Goal: Task Accomplishment & Management: Manage account settings

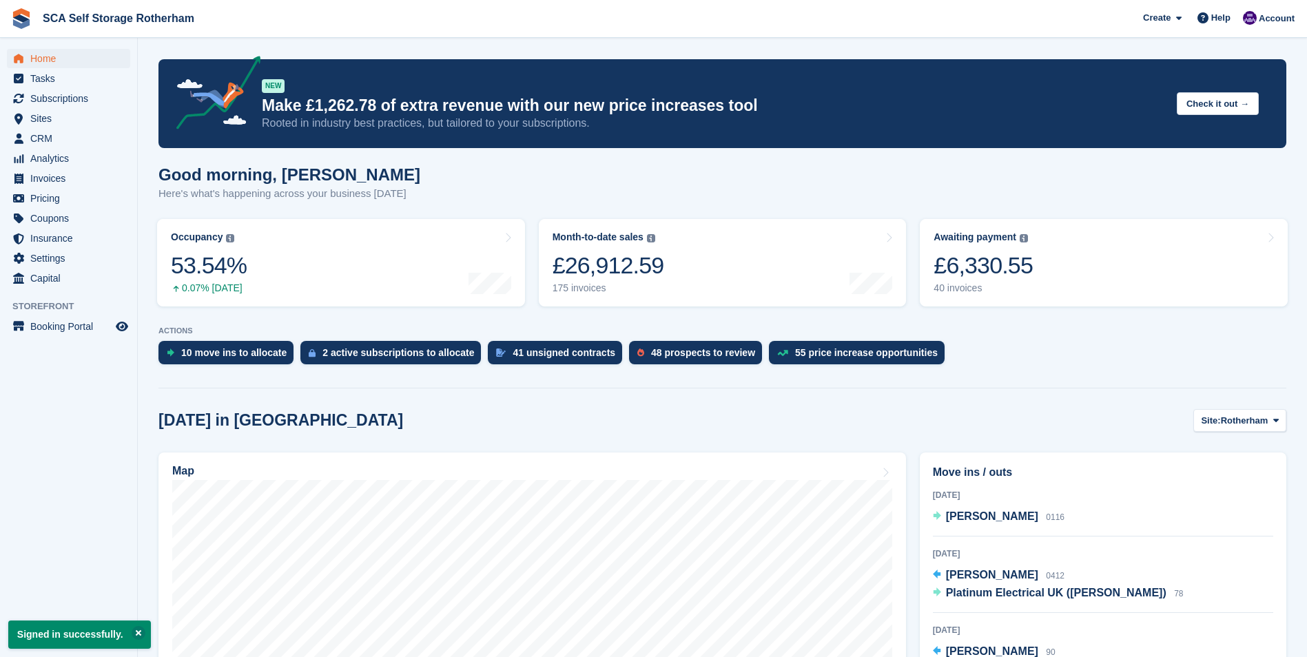
click at [731, 181] on div "Good morning, Kelly Here's what's happening across your business today" at bounding box center [722, 191] width 1128 height 53
click at [974, 513] on span "[PERSON_NAME]" at bounding box center [992, 516] width 92 height 12
click at [949, 503] on div "Today Charlene Cashmore 0116" at bounding box center [1103, 512] width 340 height 49
click at [960, 515] on span "[PERSON_NAME]" at bounding box center [992, 516] width 92 height 12
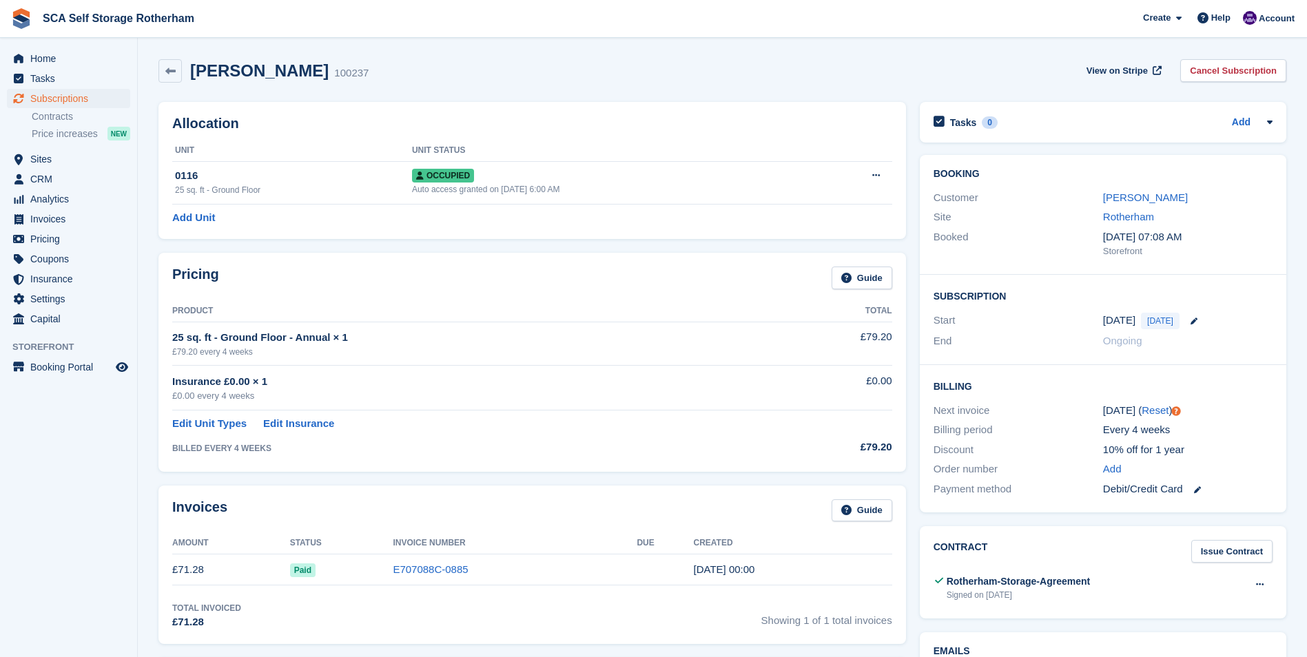
click at [407, 247] on div "Pricing Guide Product Total 25 sq. ft - Ground Floor - Annual × 1 £79.20 every …" at bounding box center [532, 362] width 761 height 232
click at [61, 101] on span "Subscriptions" at bounding box center [71, 98] width 83 height 19
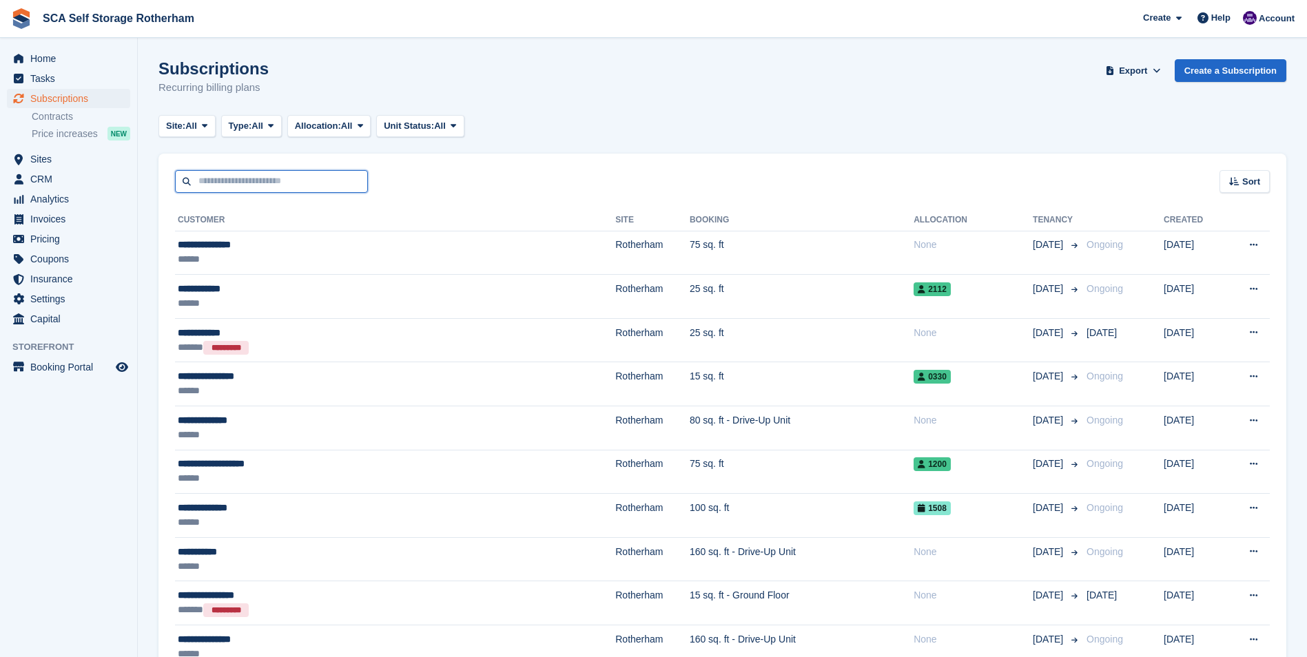
click at [289, 181] on input "text" at bounding box center [271, 181] width 193 height 23
type input "****"
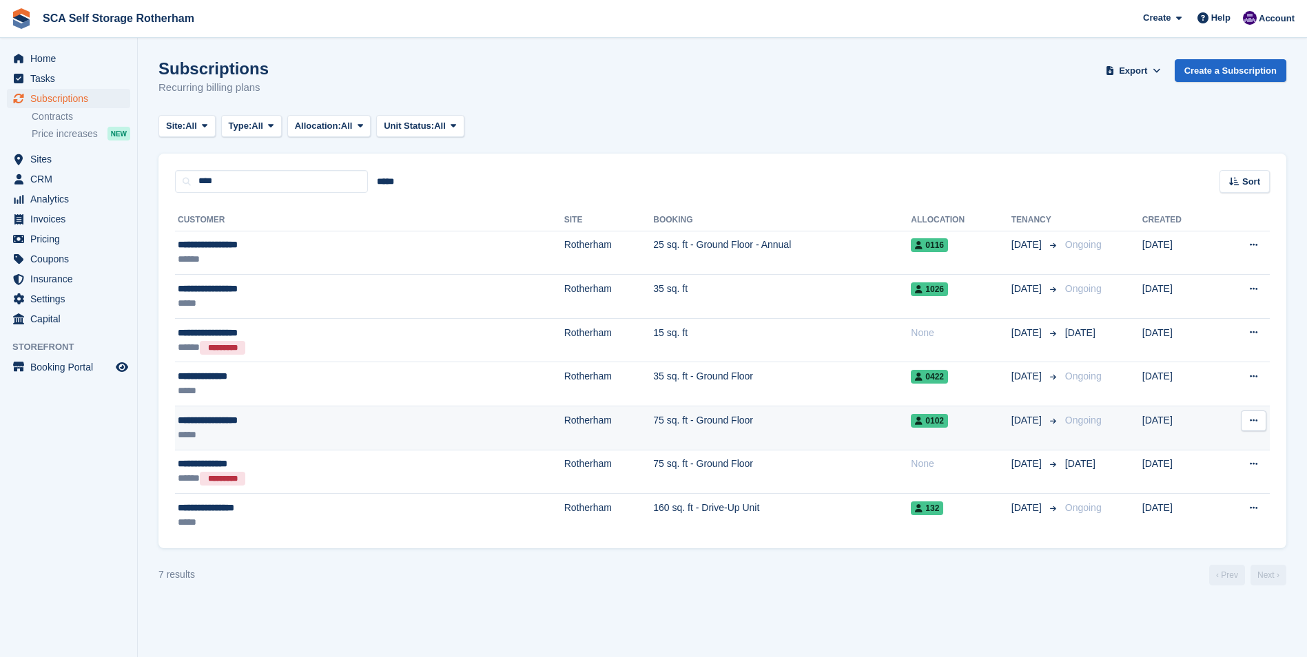
click at [653, 429] on td "75 sq. ft - Ground Floor" at bounding box center [782, 428] width 258 height 44
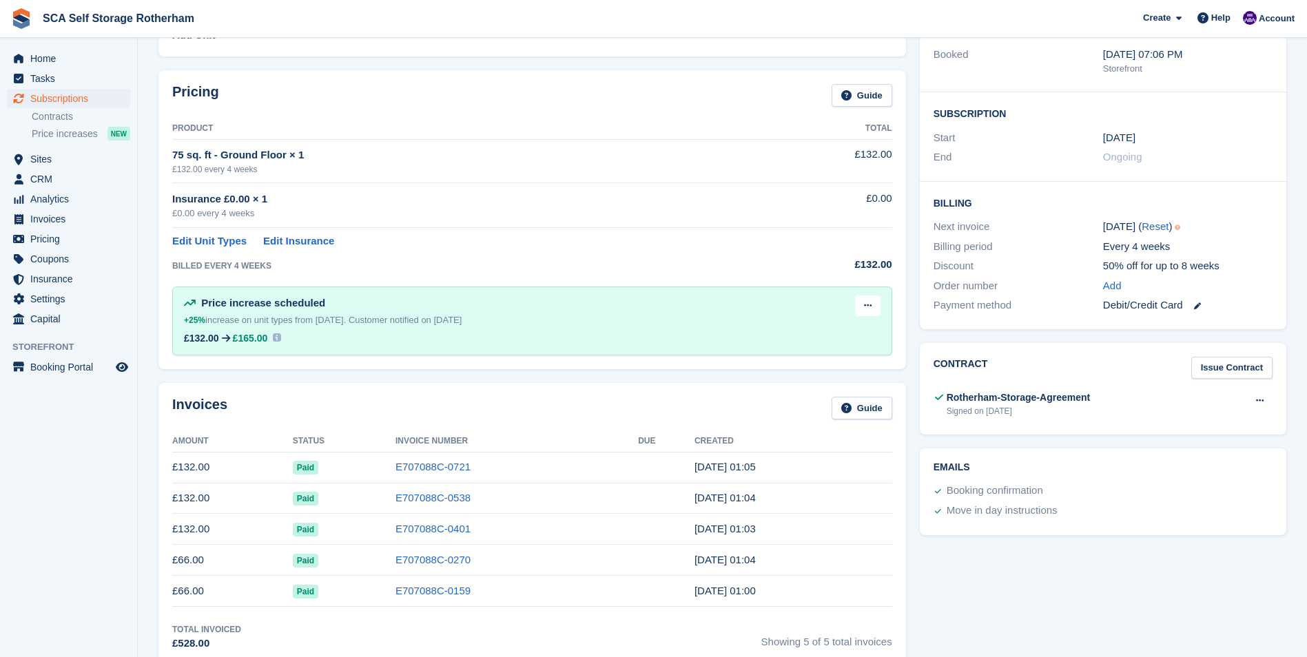
scroll to position [207, 0]
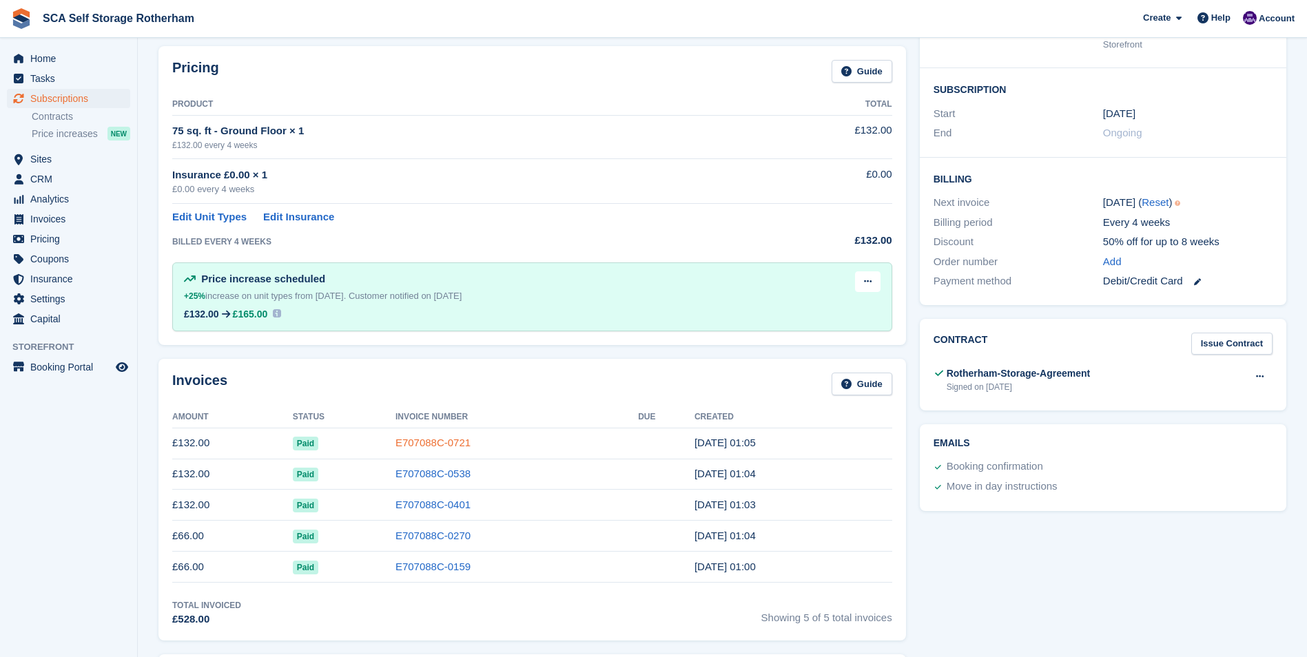
click at [435, 438] on link "E707088C-0721" at bounding box center [432, 443] width 75 height 12
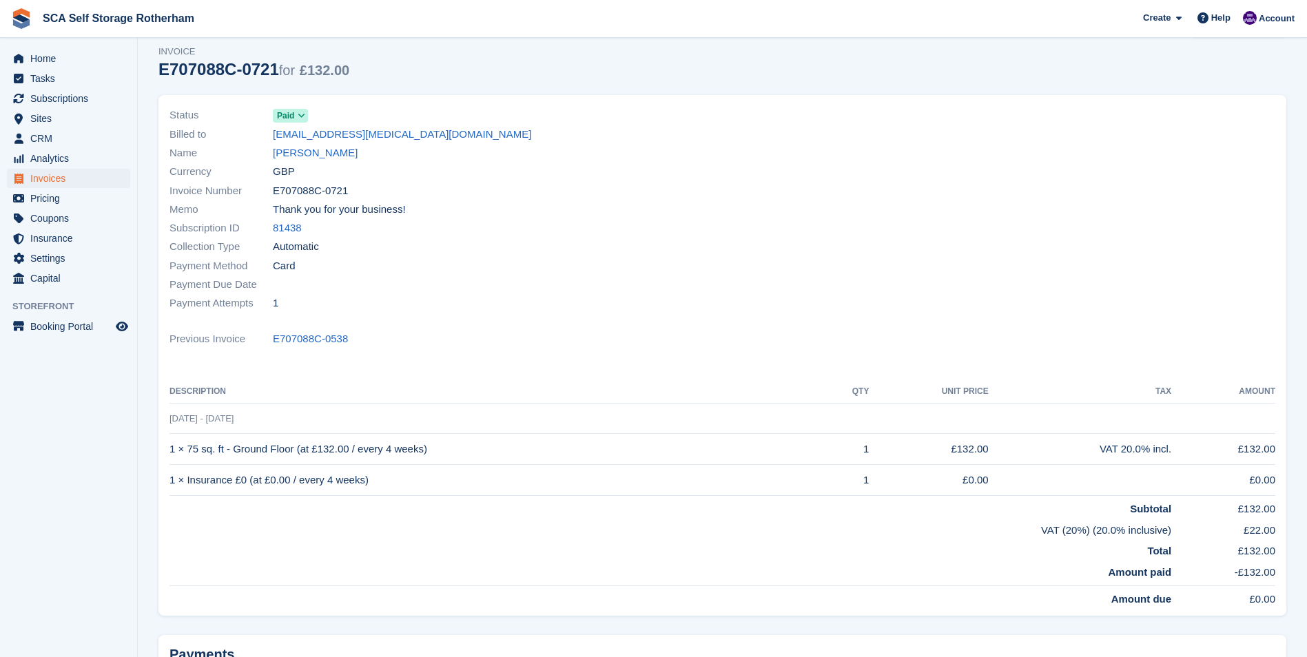
scroll to position [138, 0]
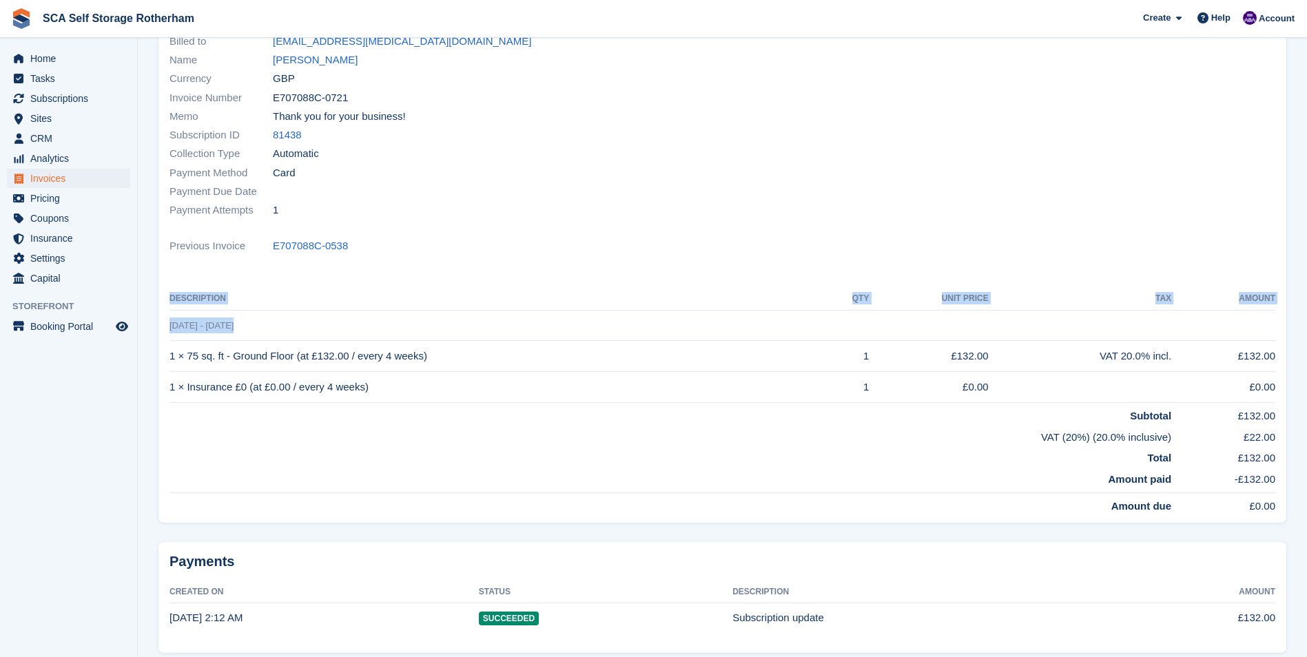
drag, startPoint x: 234, startPoint y: 328, endPoint x: 158, endPoint y: 329, distance: 75.1
click at [158, 329] on div "Status Paid Billed to [EMAIL_ADDRESS][MEDICAL_DATA][DOMAIN_NAME] Name [PERSON_N…" at bounding box center [722, 262] width 1128 height 520
click at [580, 240] on div "Previous Invoice E707088C-0538" at bounding box center [722, 245] width 1106 height 19
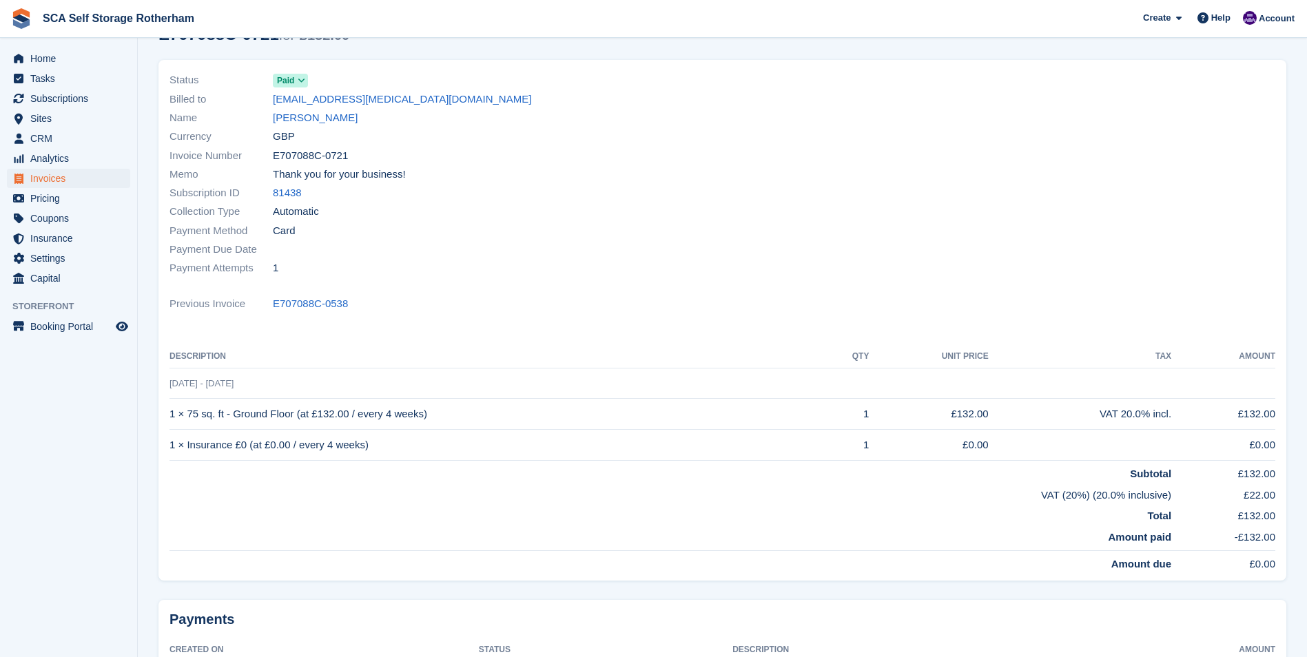
scroll to position [0, 0]
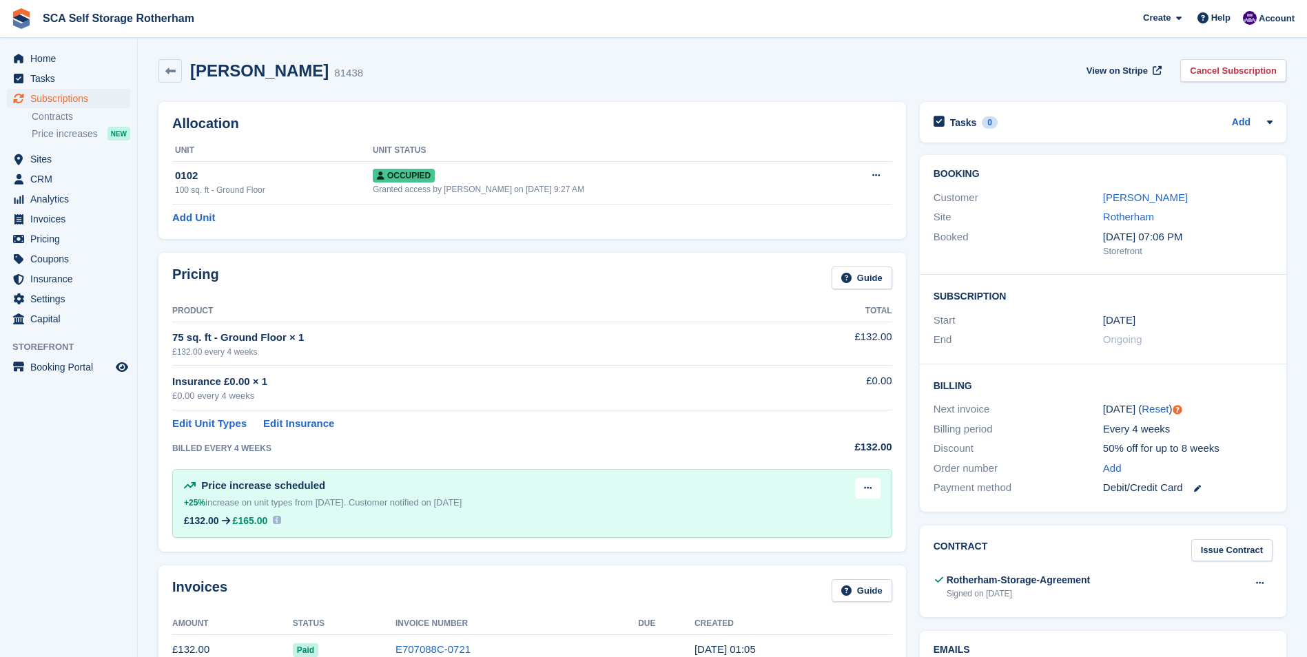
click at [694, 65] on div "[PERSON_NAME] 81438 View on Stripe Cancel Subscription" at bounding box center [722, 70] width 1128 height 23
